Goal: Task Accomplishment & Management: Complete application form

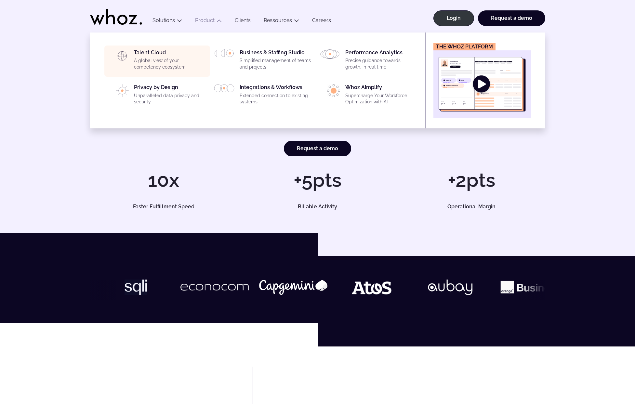
click at [154, 56] on div "Talent Cloud A global view of your competency ecosystem" at bounding box center [170, 60] width 72 height 23
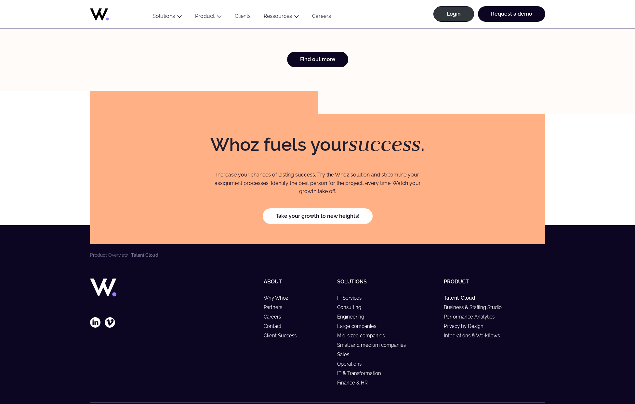
scroll to position [1932, 0]
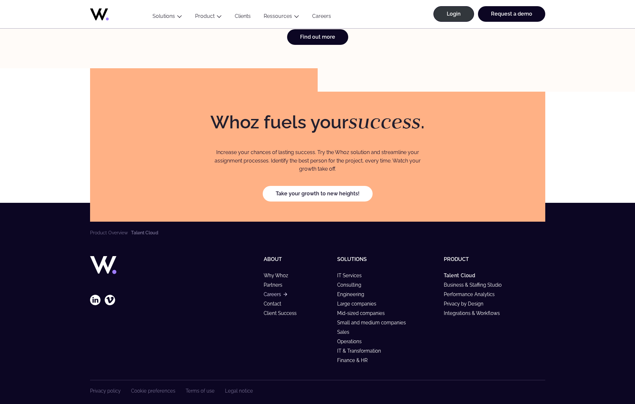
click at [271, 292] on link "Careers" at bounding box center [275, 295] width 23 height 6
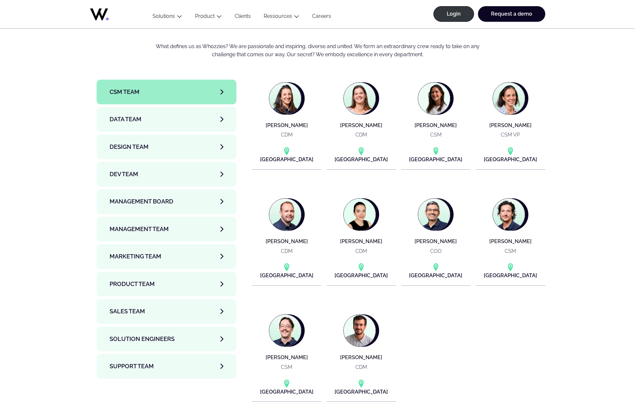
scroll to position [2162, 0]
click at [180, 271] on link "Product team" at bounding box center [167, 283] width 140 height 25
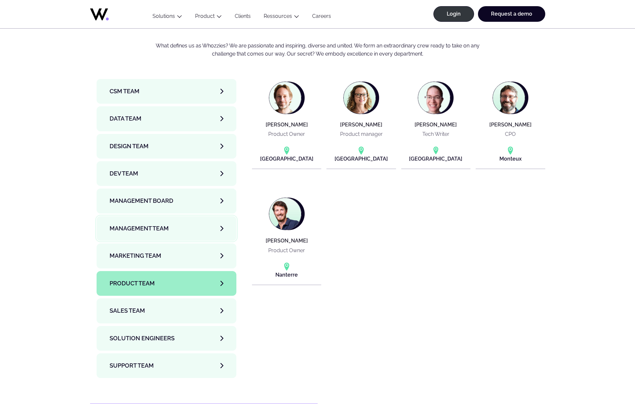
click at [166, 224] on span "Management Team" at bounding box center [139, 228] width 59 height 9
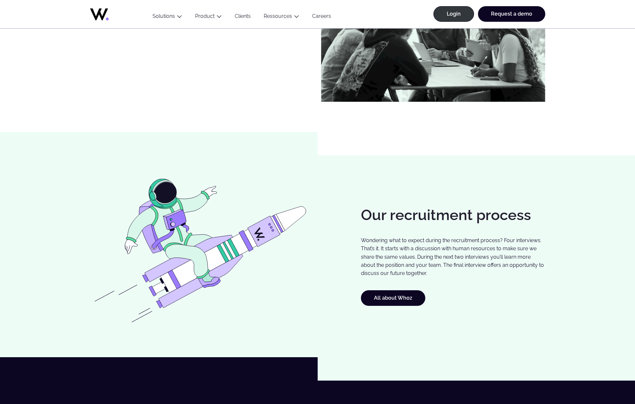
scroll to position [153, 0]
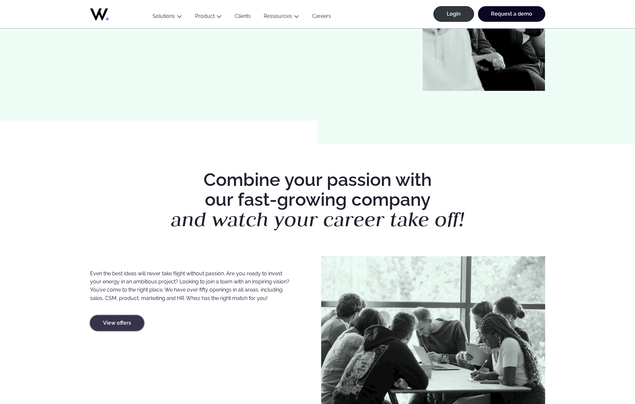
click at [118, 323] on link "View offers" at bounding box center [117, 324] width 54 height 16
